Goal: Find specific page/section: Find specific page/section

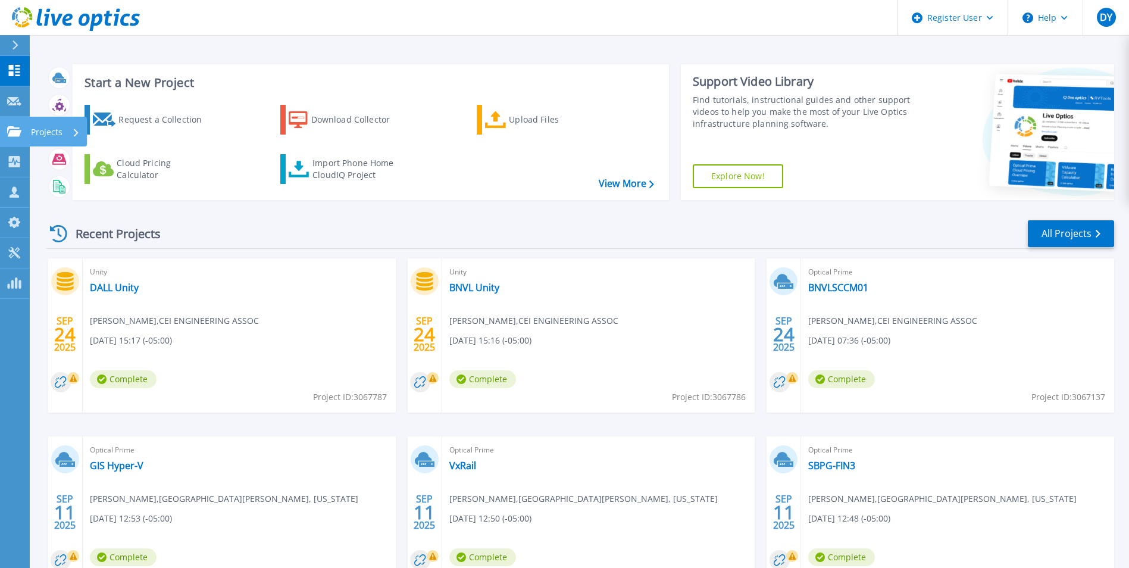
click at [53, 132] on p "Projects" at bounding box center [47, 132] width 32 height 31
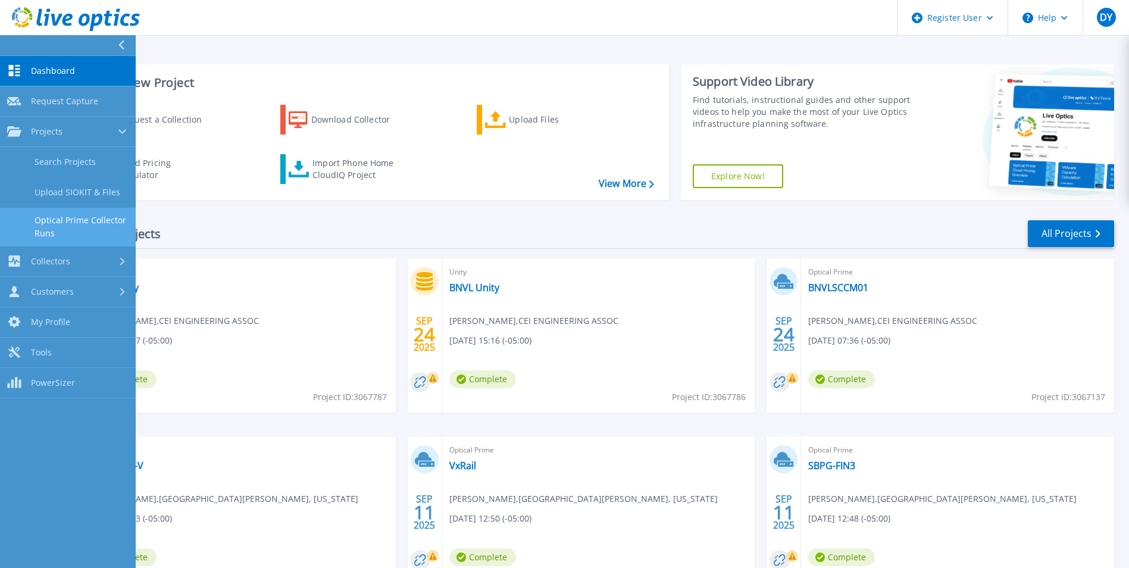
click at [60, 211] on link "Optical Prime Collector Runs" at bounding box center [68, 227] width 136 height 38
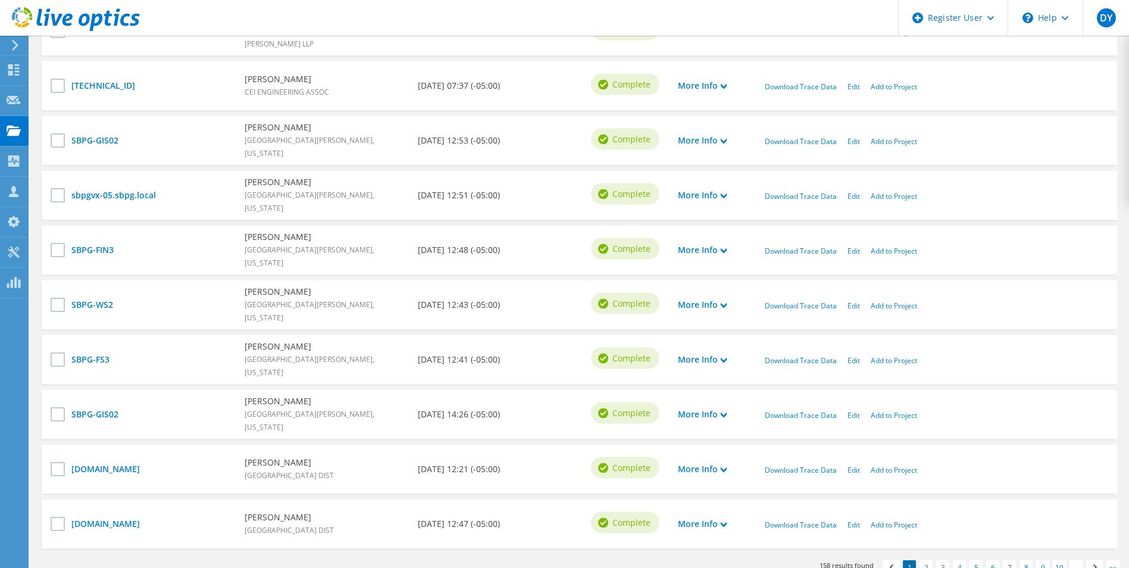
scroll to position [119, 0]
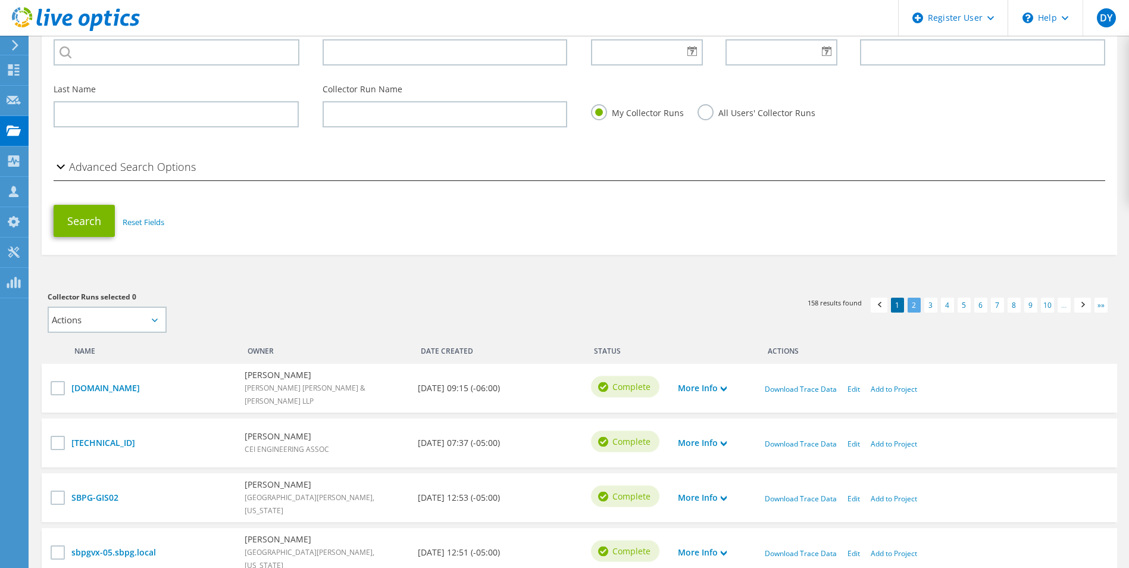
click at [910, 304] on link "2" at bounding box center [914, 305] width 13 height 15
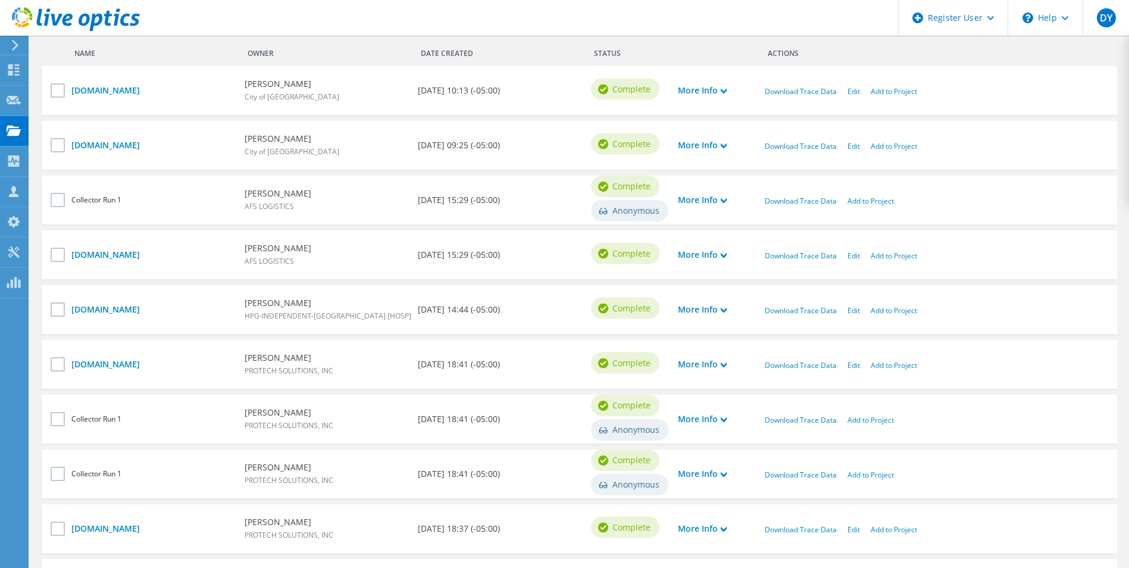
scroll to position [476, 0]
